Goal: Find specific fact: Find specific fact

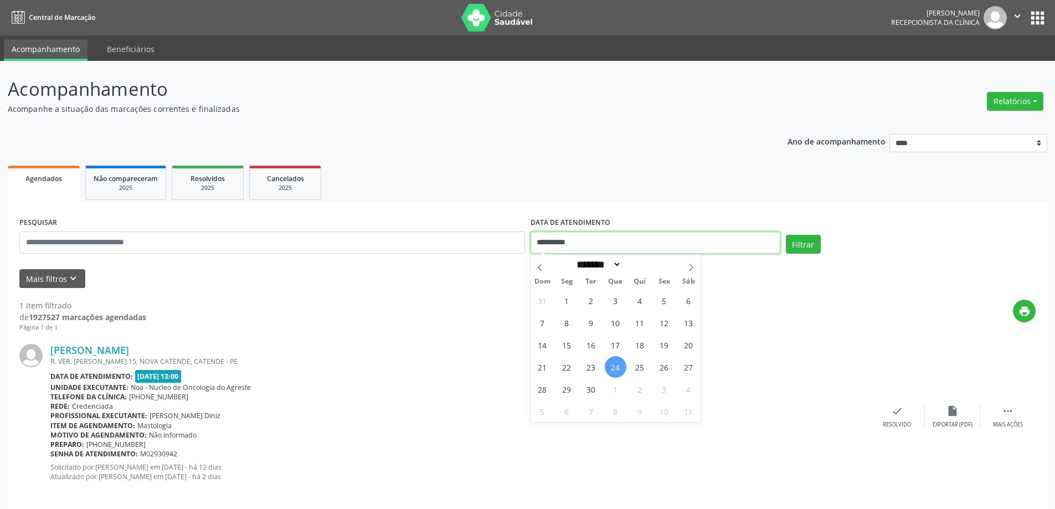
click at [593, 239] on input "**********" at bounding box center [656, 243] width 250 height 22
click at [639, 361] on span "25" at bounding box center [640, 367] width 22 height 22
type input "**********"
click at [799, 242] on button "Filtrar" at bounding box center [803, 244] width 35 height 19
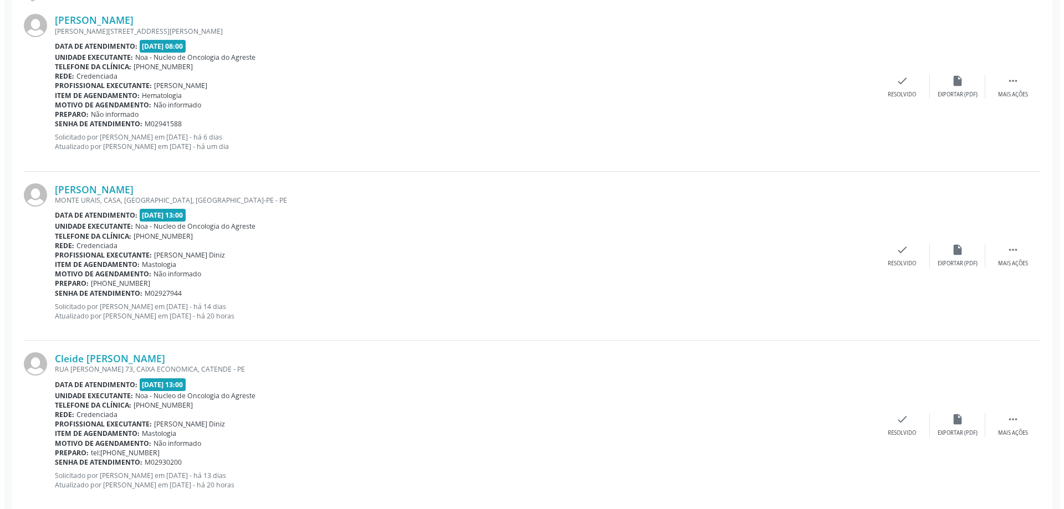
scroll to position [350, 0]
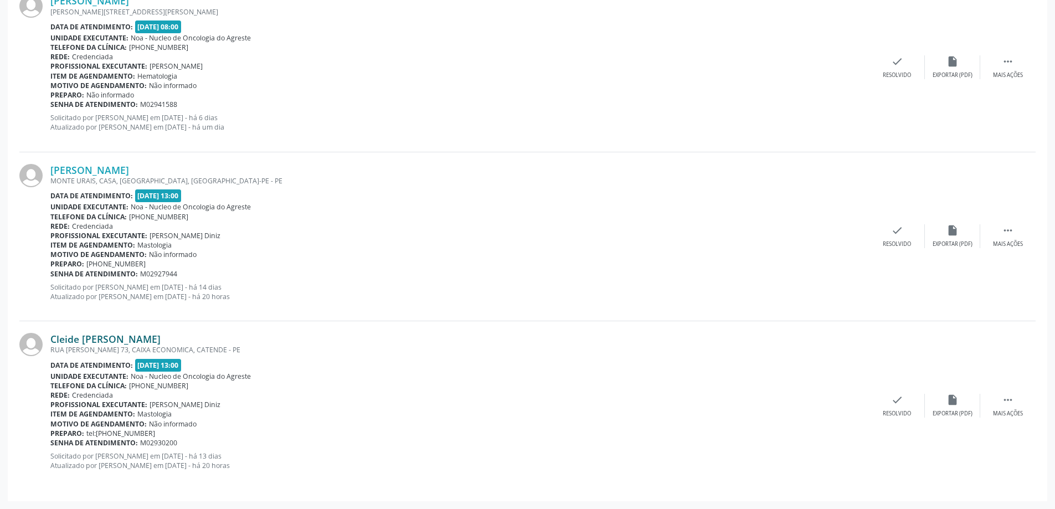
click at [113, 340] on link "Cleide [PERSON_NAME]" at bounding box center [105, 339] width 110 height 12
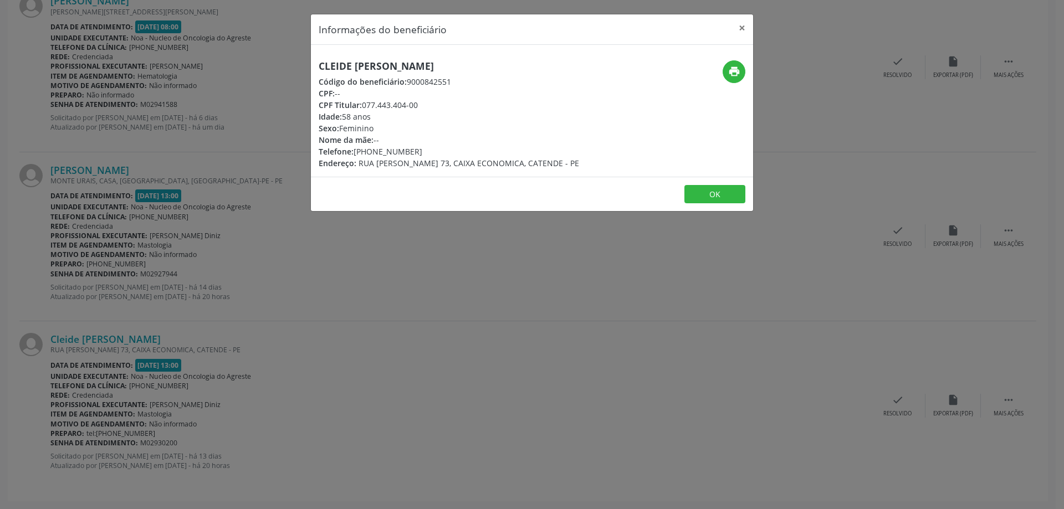
drag, startPoint x: 315, startPoint y: 63, endPoint x: 481, endPoint y: 55, distance: 165.8
click at [481, 55] on div "Cleide [PERSON_NAME] Código do beneficiário: 9000842551 CPF: -- CPF Titular: 07…" at bounding box center [532, 111] width 442 height 132
copy h5 "Cleide [PERSON_NAME]"
drag, startPoint x: 372, startPoint y: 148, endPoint x: 391, endPoint y: 148, distance: 18.8
click at [391, 148] on div "Telefone: [PHONE_NUMBER]" at bounding box center [449, 152] width 260 height 12
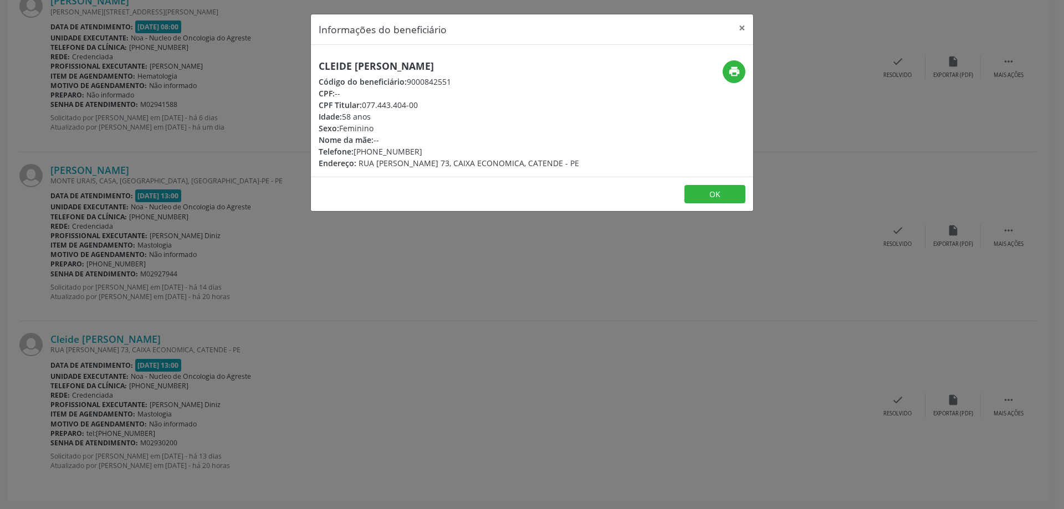
copy div "99838"
click at [739, 25] on button "×" at bounding box center [742, 27] width 22 height 27
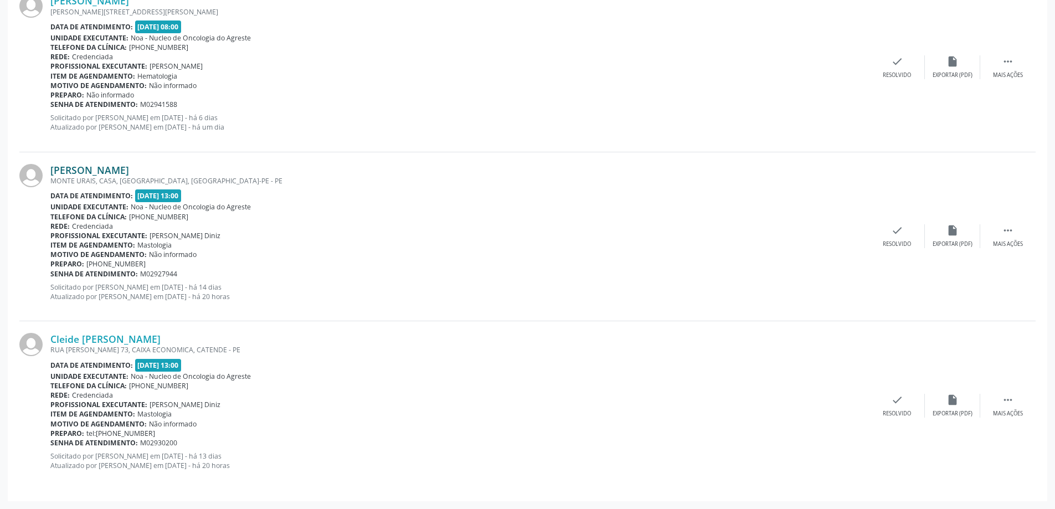
click at [119, 171] on link "[PERSON_NAME]" at bounding box center [89, 170] width 79 height 12
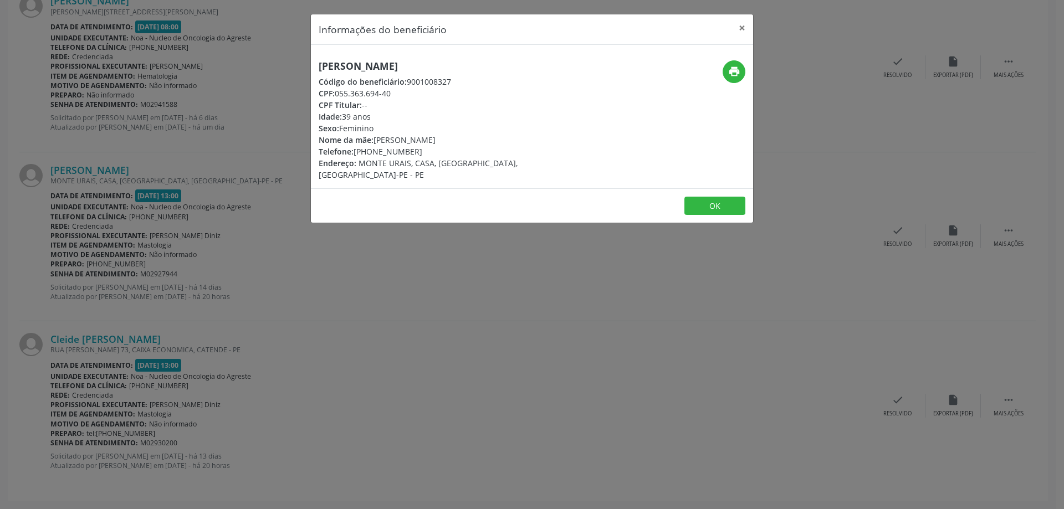
drag, startPoint x: 313, startPoint y: 67, endPoint x: 503, endPoint y: 65, distance: 190.0
click at [503, 65] on div "[PERSON_NAME] Código do beneficiário: 9001008327 CPF: 055.363.694-40 CPF Titula…" at bounding box center [458, 120] width 295 height 120
copy h5 "[PERSON_NAME]"
drag, startPoint x: 371, startPoint y: 149, endPoint x: 392, endPoint y: 148, distance: 21.6
click at [392, 148] on div "Telefone: [PHONE_NUMBER]" at bounding box center [458, 152] width 279 height 12
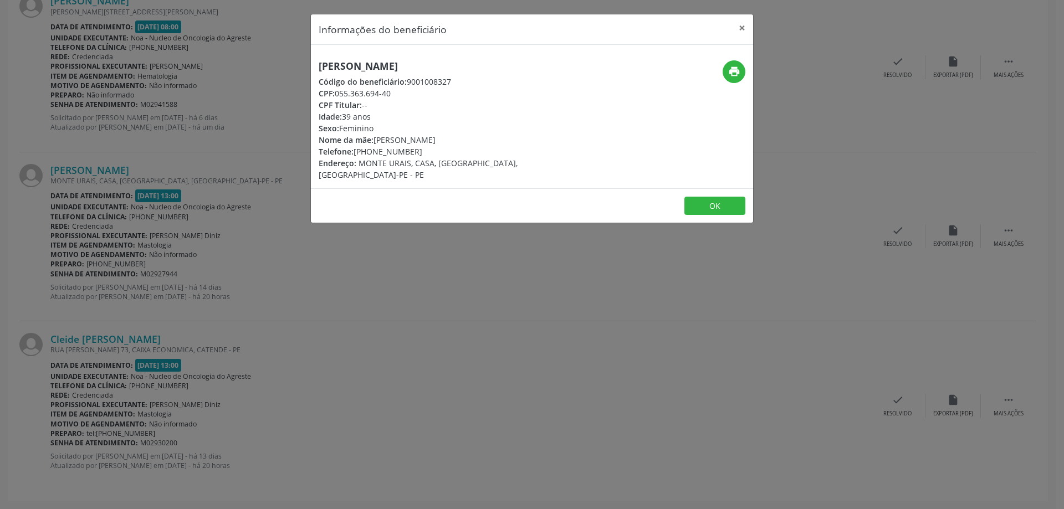
copy div "99927"
